Goal: Transaction & Acquisition: Obtain resource

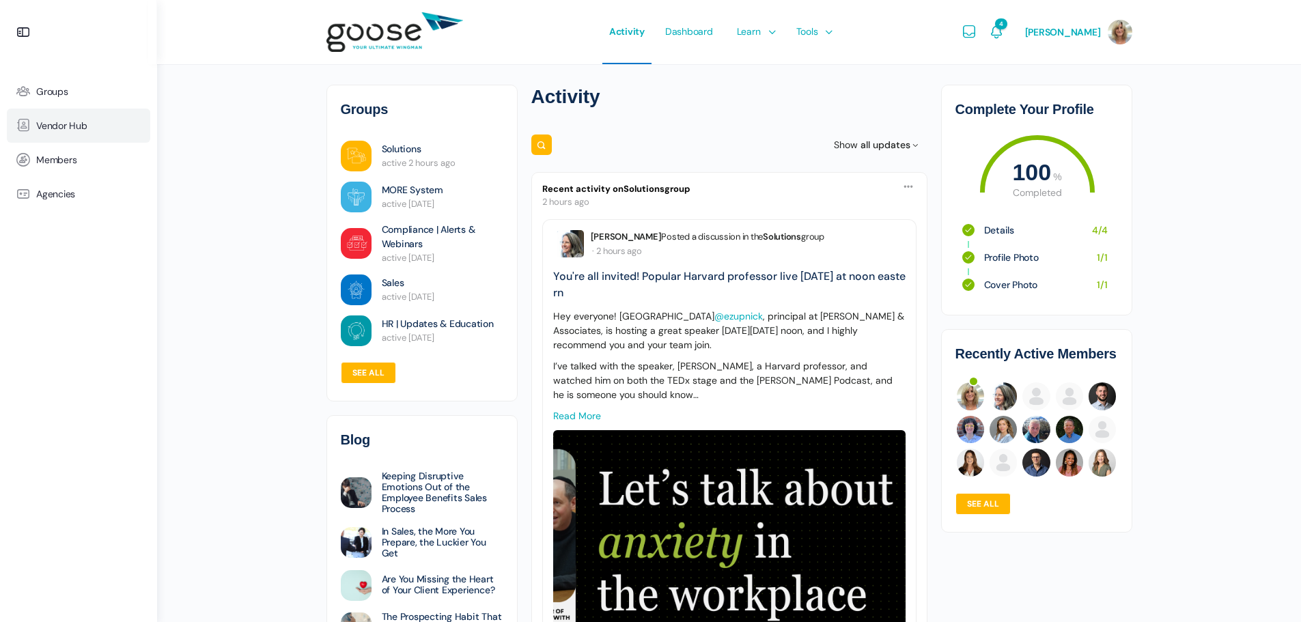
click at [45, 120] on span "Vendor Hub" at bounding box center [61, 126] width 51 height 12
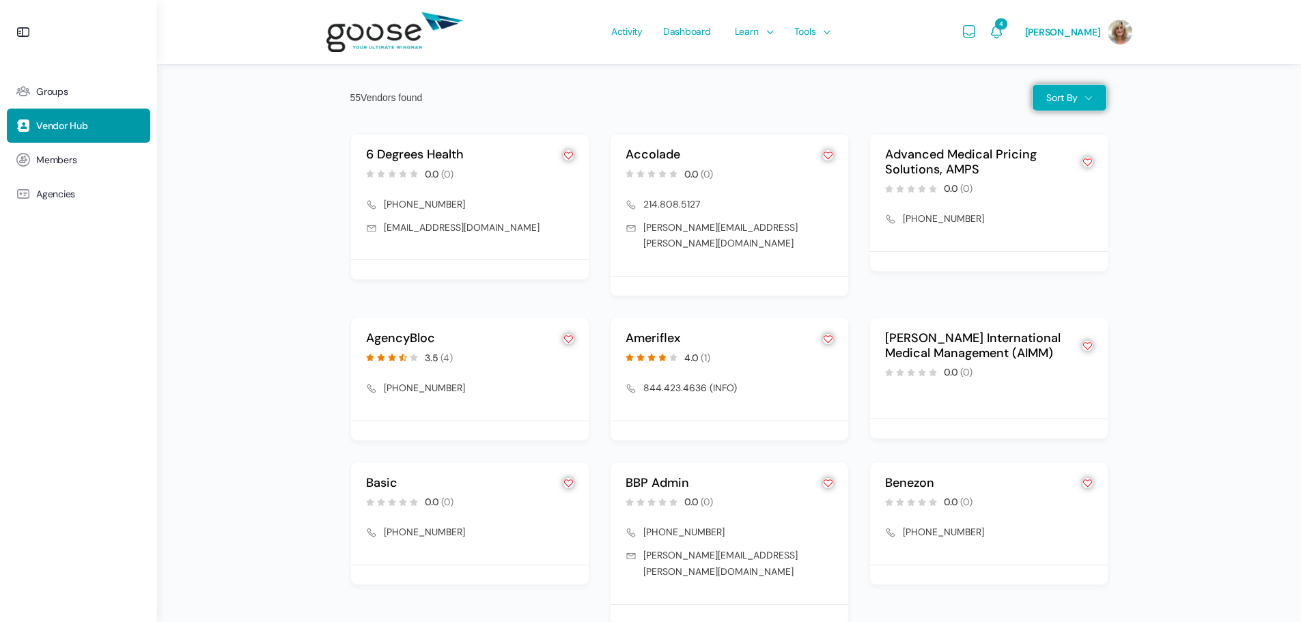
scroll to position [1471, 0]
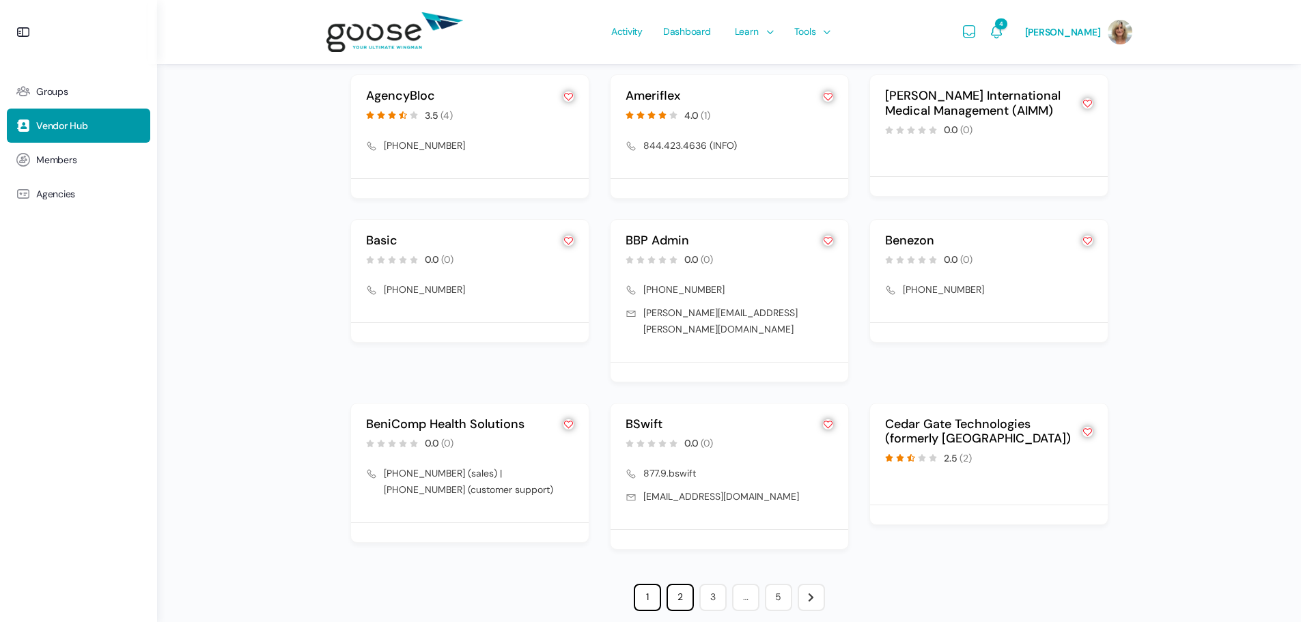
click at [683, 584] on link "2" at bounding box center [679, 597] width 27 height 27
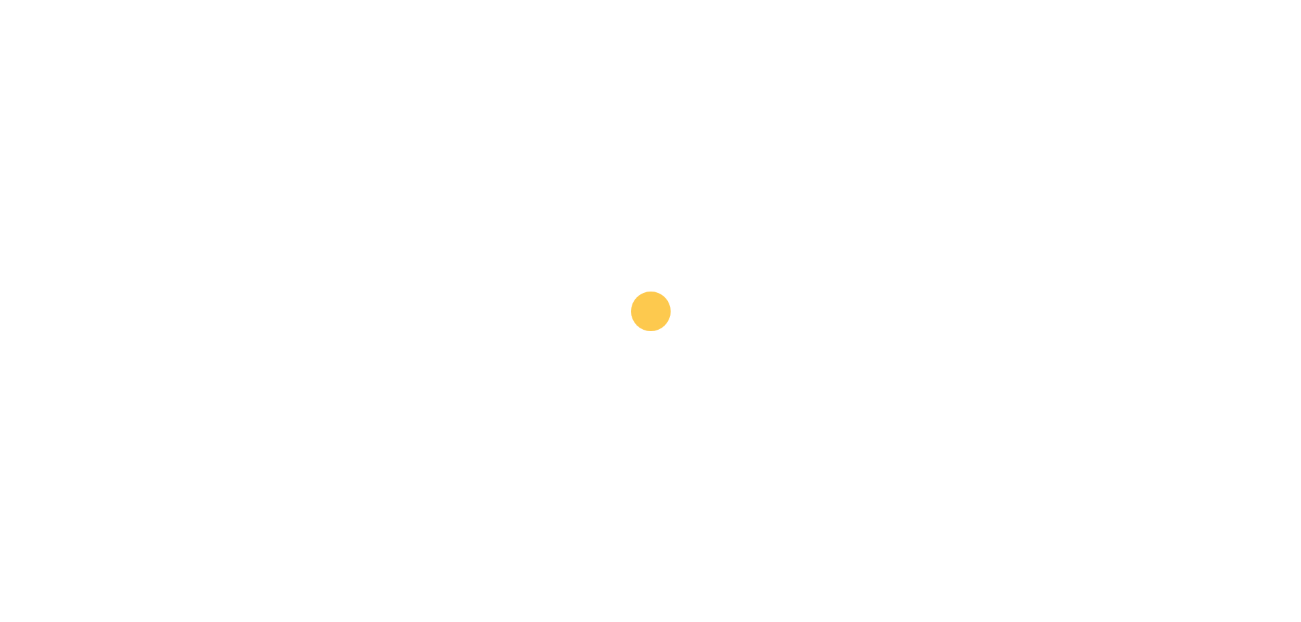
scroll to position [1200, 0]
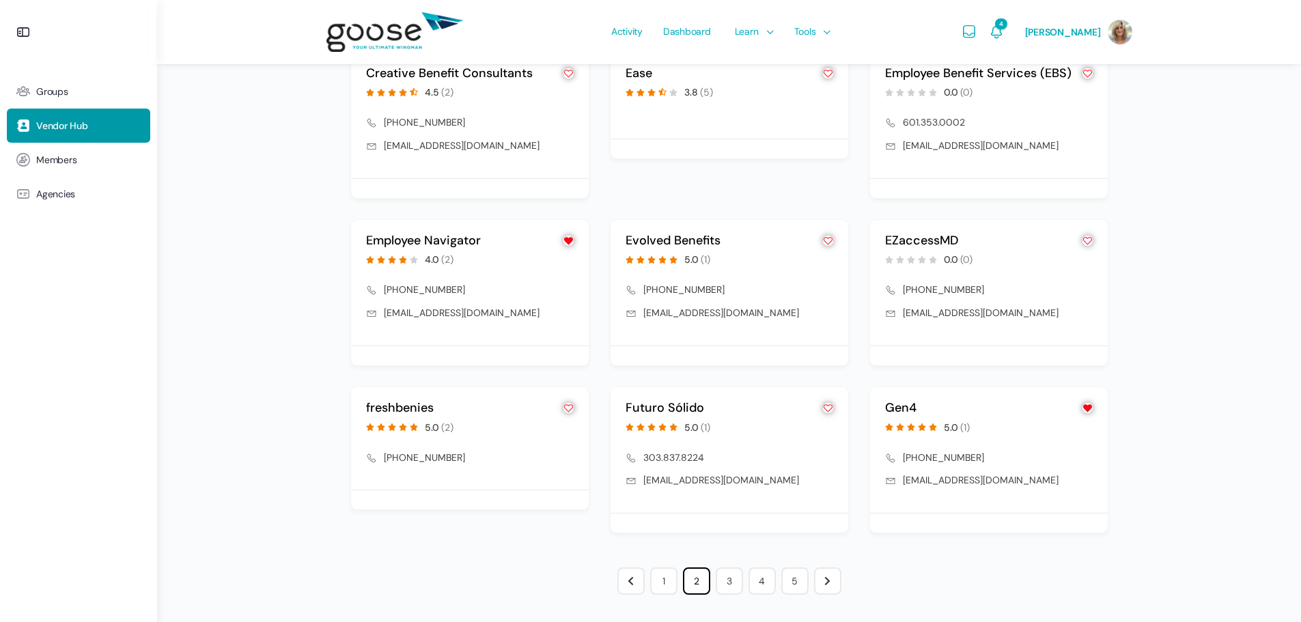
scroll to position [1486, 0]
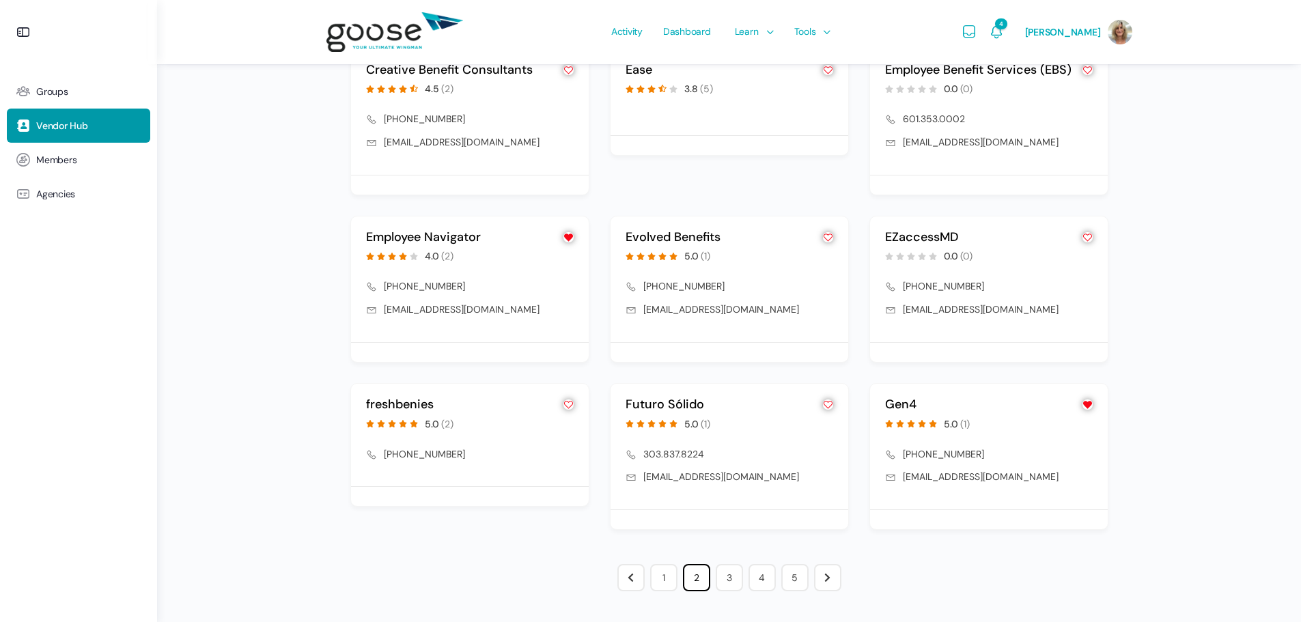
click at [412, 402] on link "freshbenies" at bounding box center [400, 404] width 68 height 16
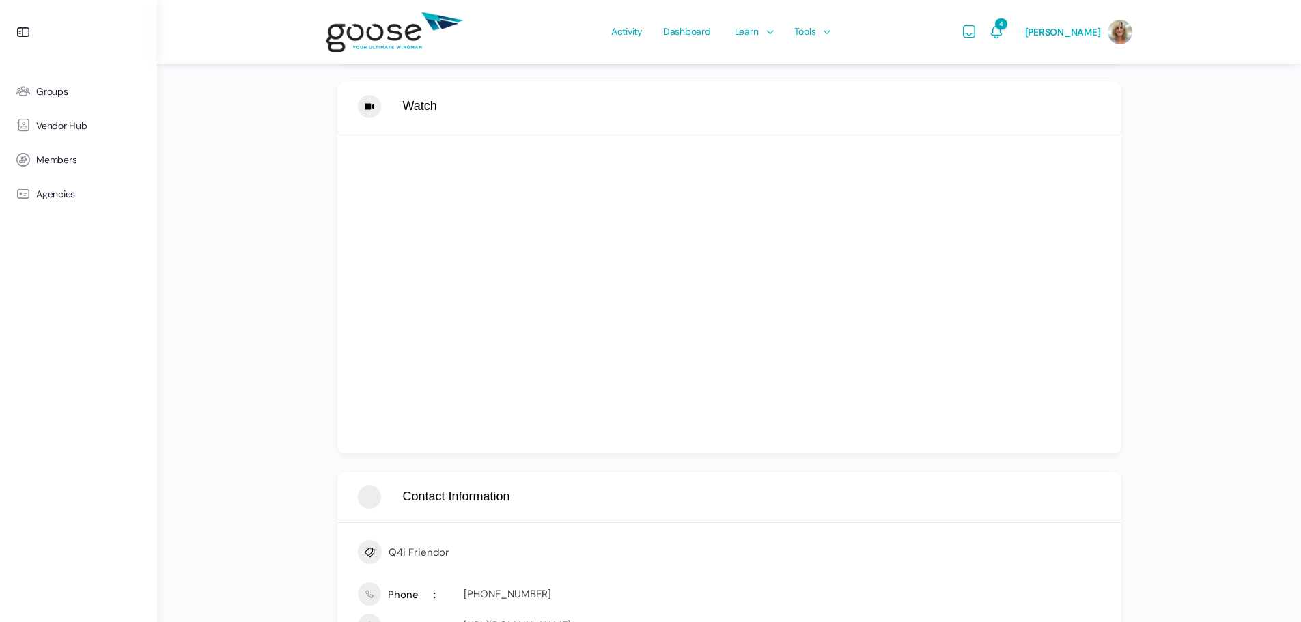
scroll to position [819, 0]
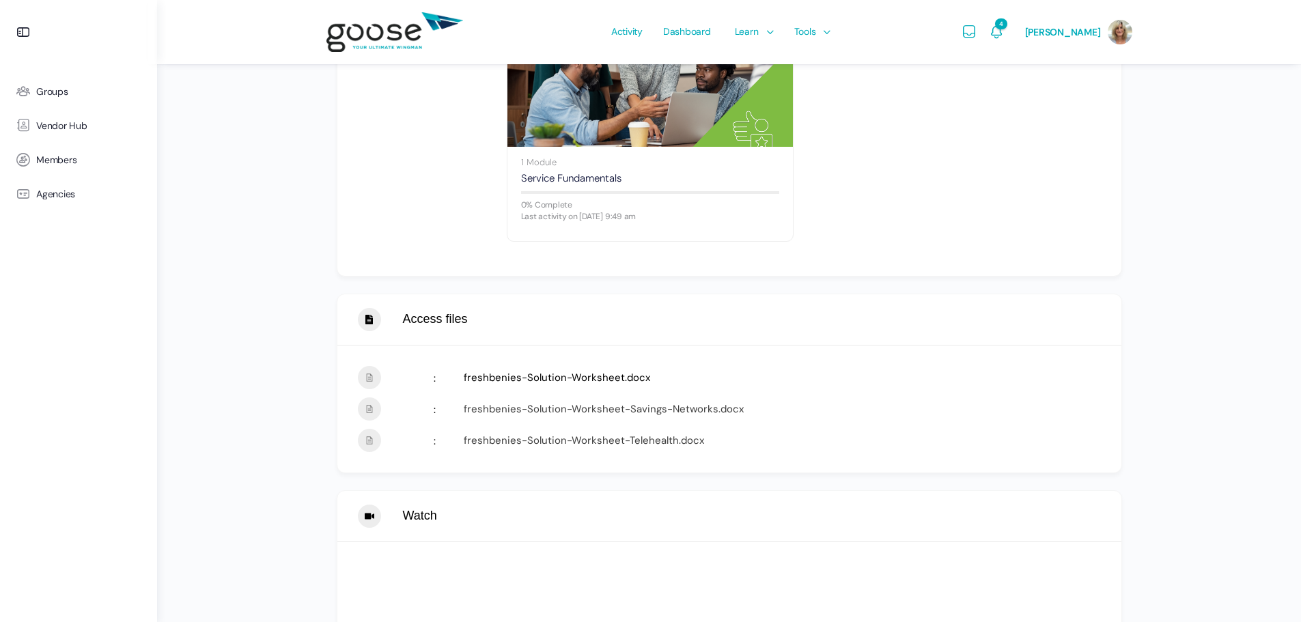
click at [619, 380] on link "freshbenies-Solution-Worksheet.docx" at bounding box center [557, 378] width 186 height 14
drag, startPoint x: 684, startPoint y: 370, endPoint x: 658, endPoint y: 406, distance: 44.0
click at [658, 404] on div "freshbenies-Solution-Worksheet.docx freshbenies-Solution-Worksheet-Savings-Netw…" at bounding box center [729, 408] width 784 height 127
click at [694, 478] on div "Go Back Report Abuse × Your Complain * Submit freshbenies 5 (2 Reviews) Descrip…" at bounding box center [729, 621] width 785 height 2685
click at [655, 404] on link "freshbenies-Solution-Worksheet-Savings-Networks.docx" at bounding box center [604, 409] width 280 height 14
